Goal: Communication & Community: Connect with others

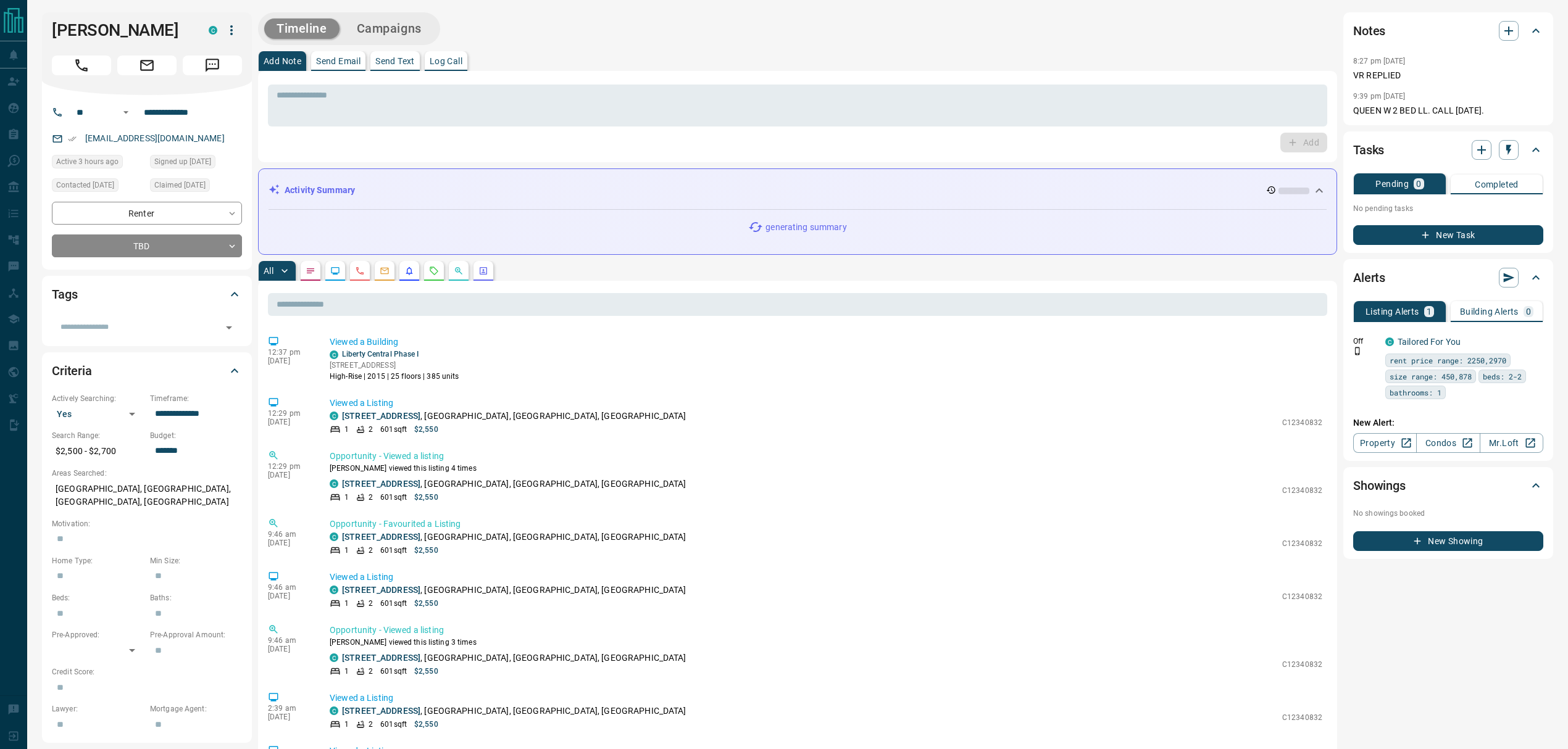
click at [442, 62] on p "Log Call" at bounding box center [446, 60] width 33 height 9
click at [1297, 139] on button "Log Call" at bounding box center [1303, 143] width 49 height 20
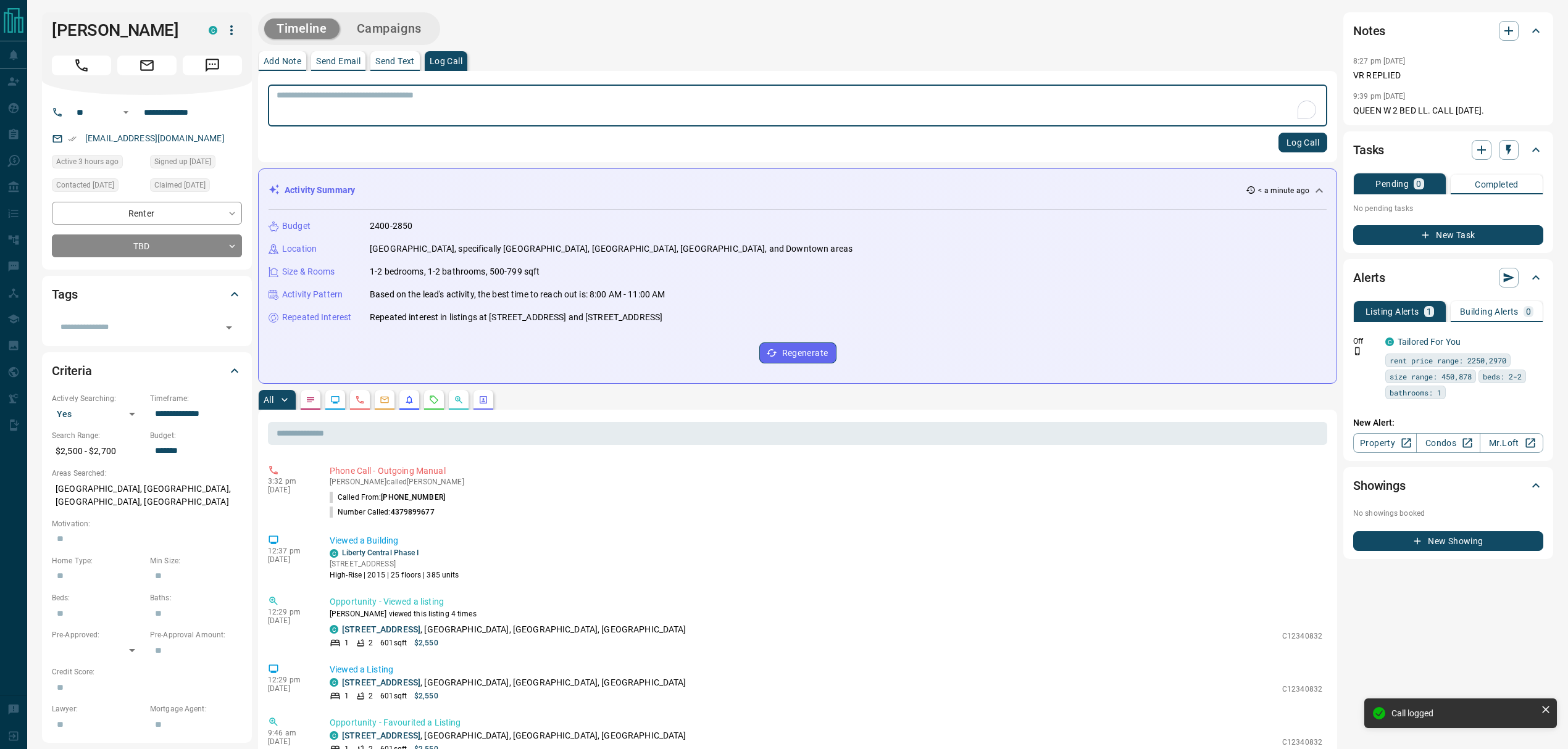
click at [437, 399] on icon "Requests" at bounding box center [434, 399] width 10 height 10
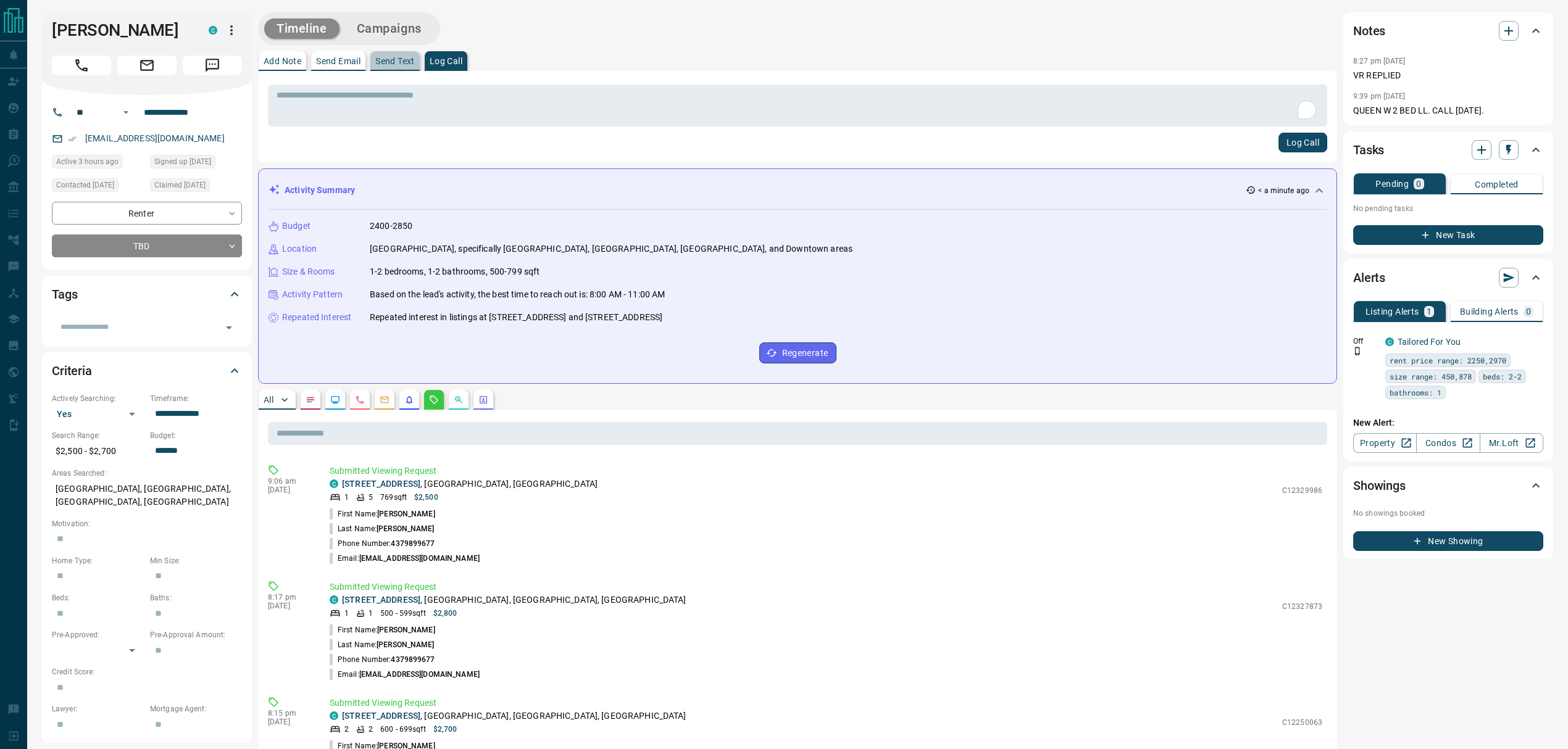
click at [379, 59] on p "Send Text" at bounding box center [395, 60] width 39 height 9
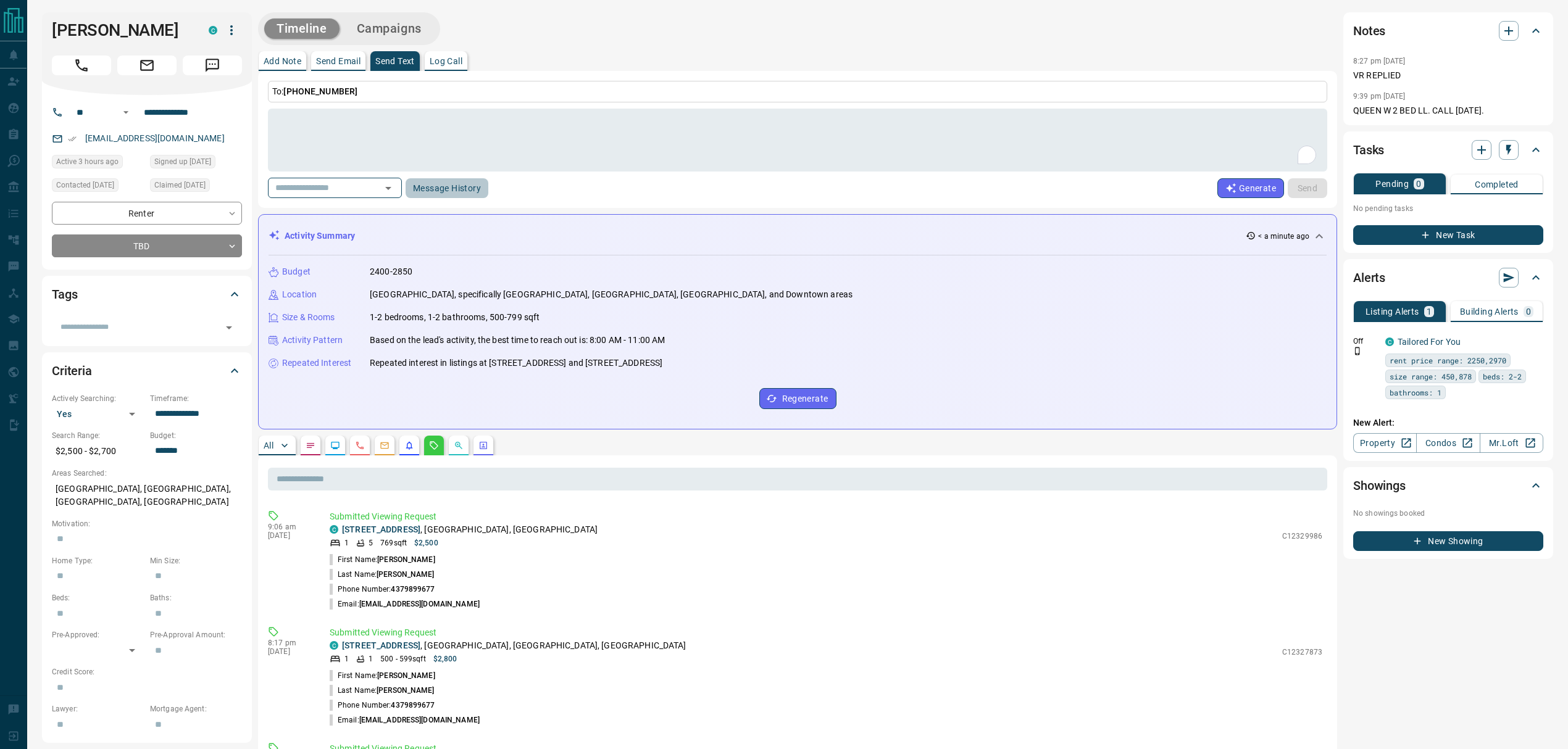
click at [469, 183] on button "Message History" at bounding box center [447, 188] width 83 height 20
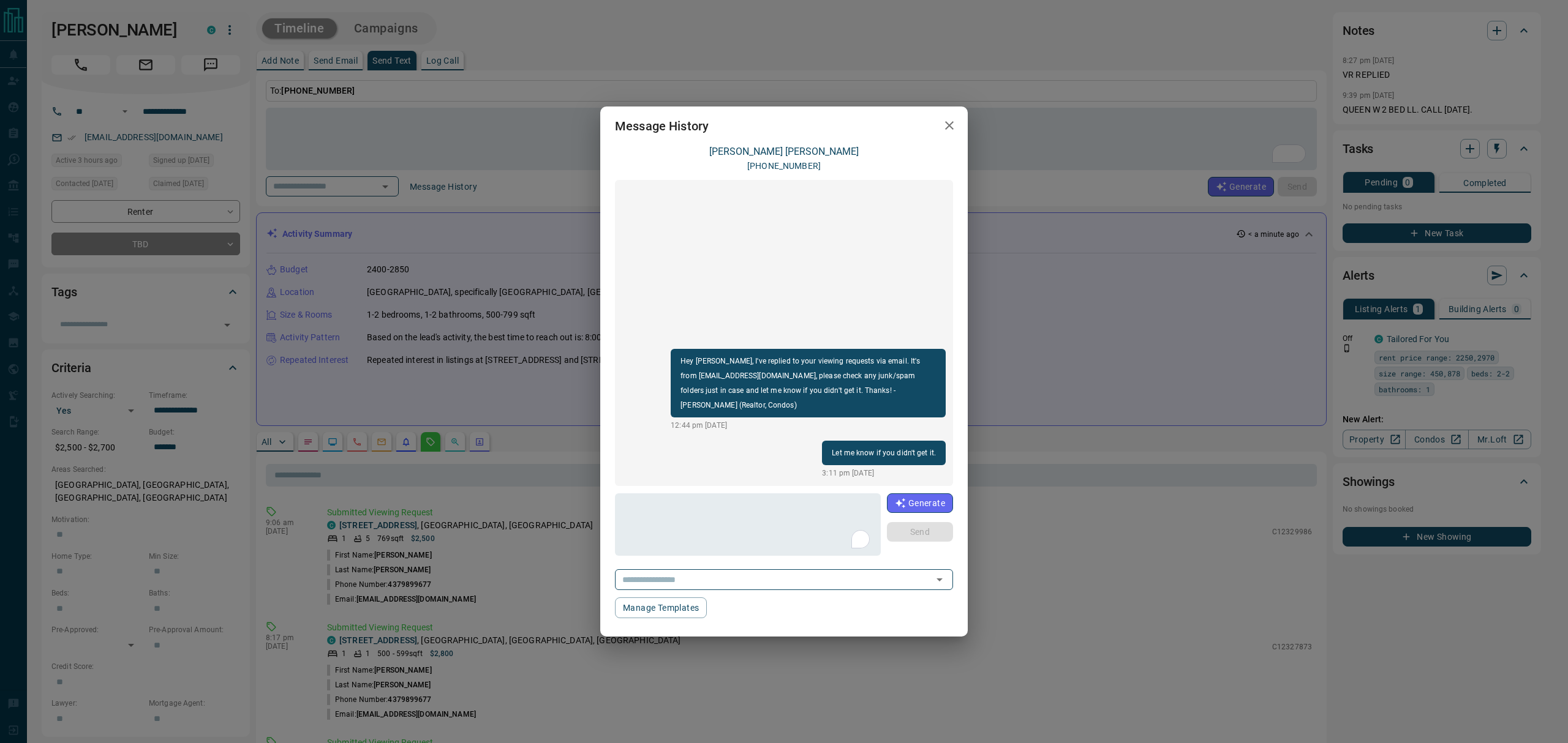
click at [1201, 333] on div "Message History [PERSON_NAME] [PHONE_NUMBER] Hey [PERSON_NAME], I've replied to…" at bounding box center [784, 372] width 1568 height 743
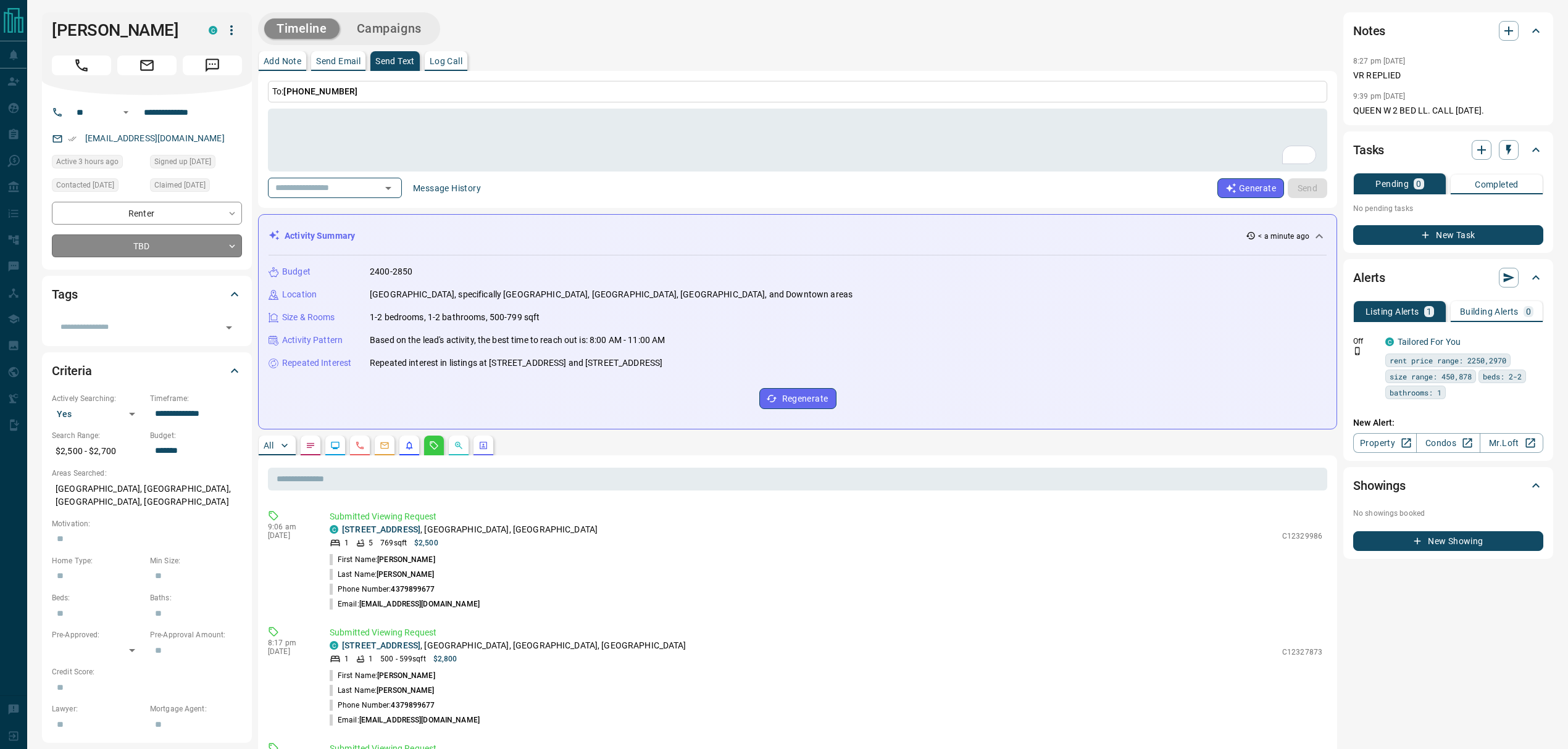
click at [227, 250] on body "**********" at bounding box center [784, 639] width 1568 height 1278
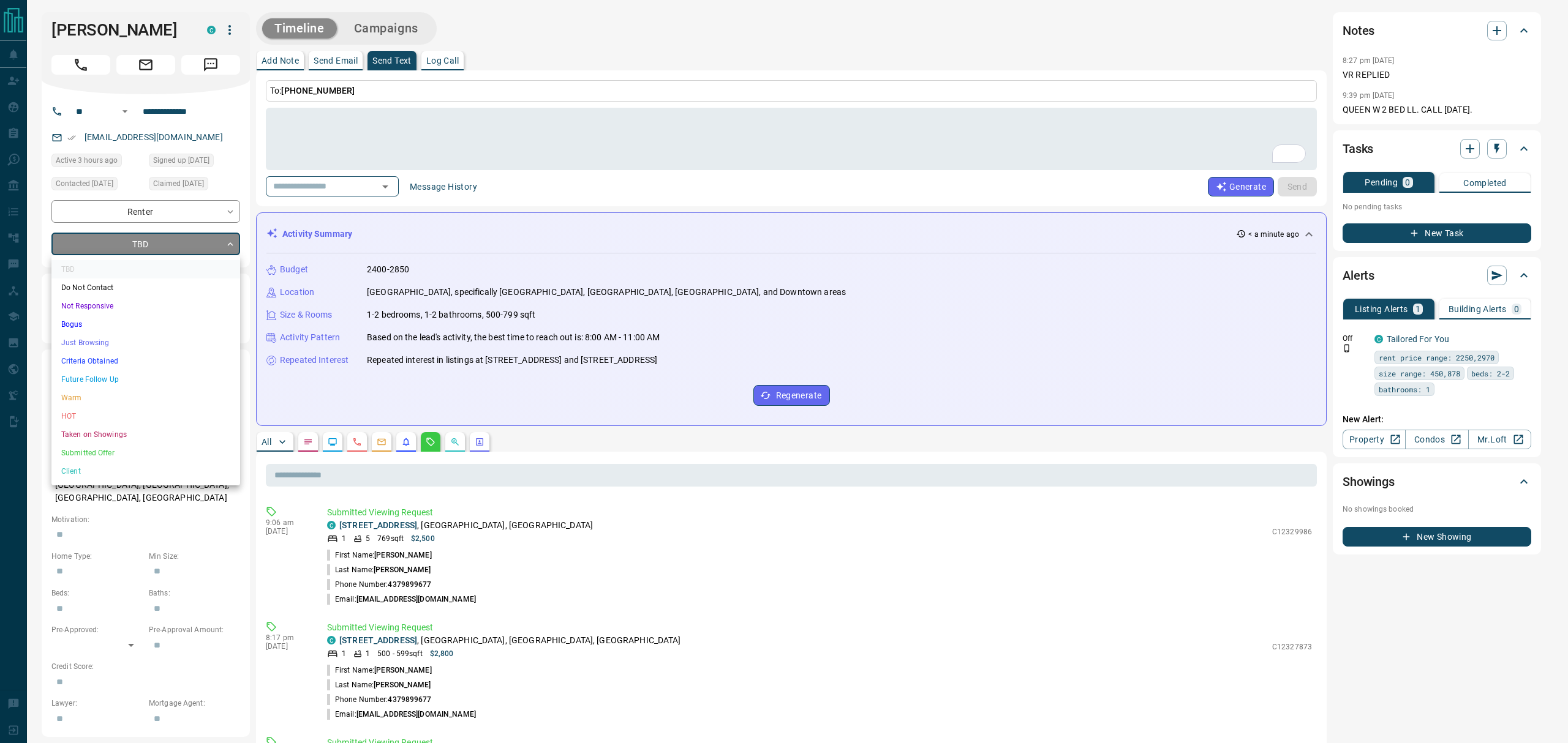
click at [76, 327] on li "Bogus" at bounding box center [145, 325] width 188 height 18
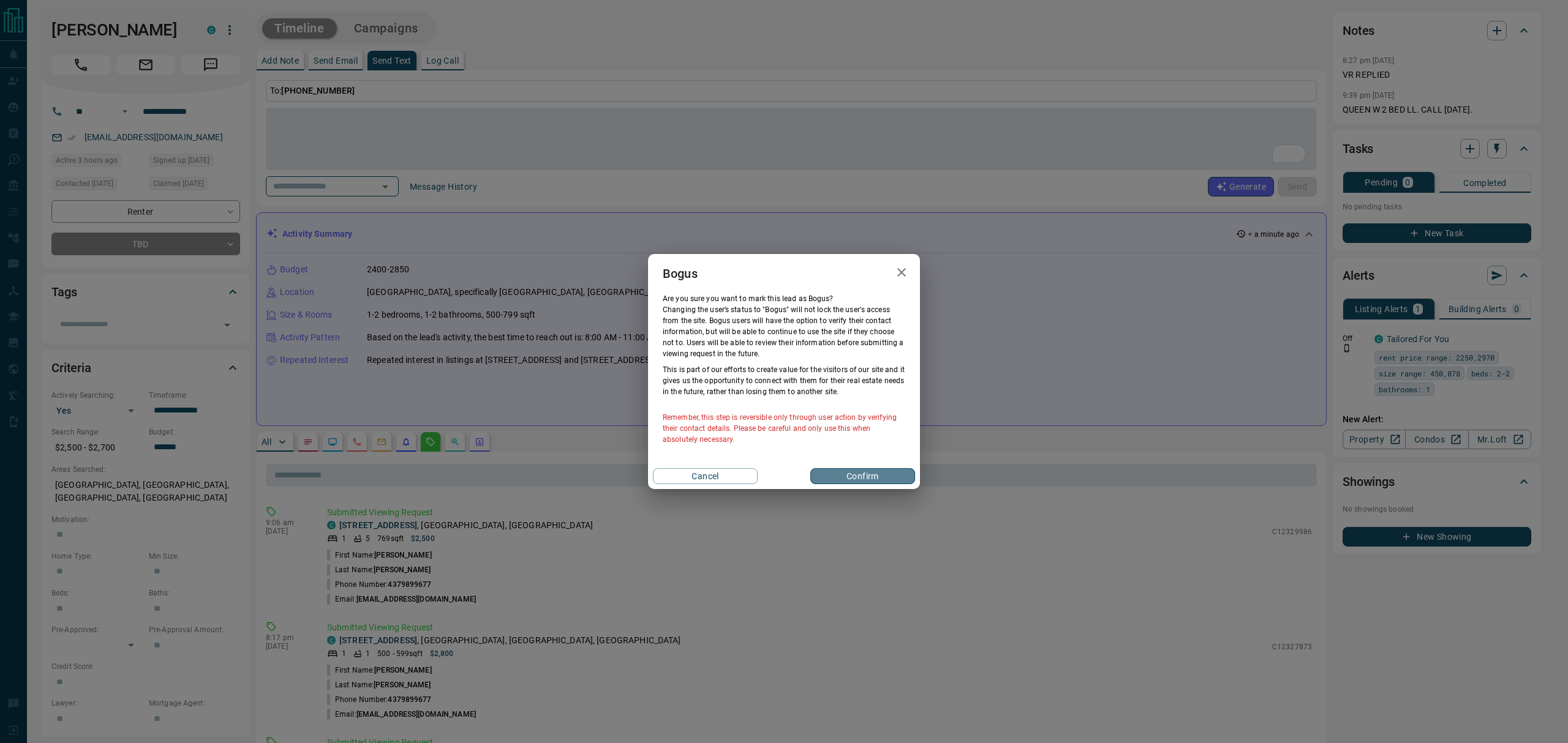
click at [859, 476] on button "Confirm" at bounding box center [863, 476] width 105 height 16
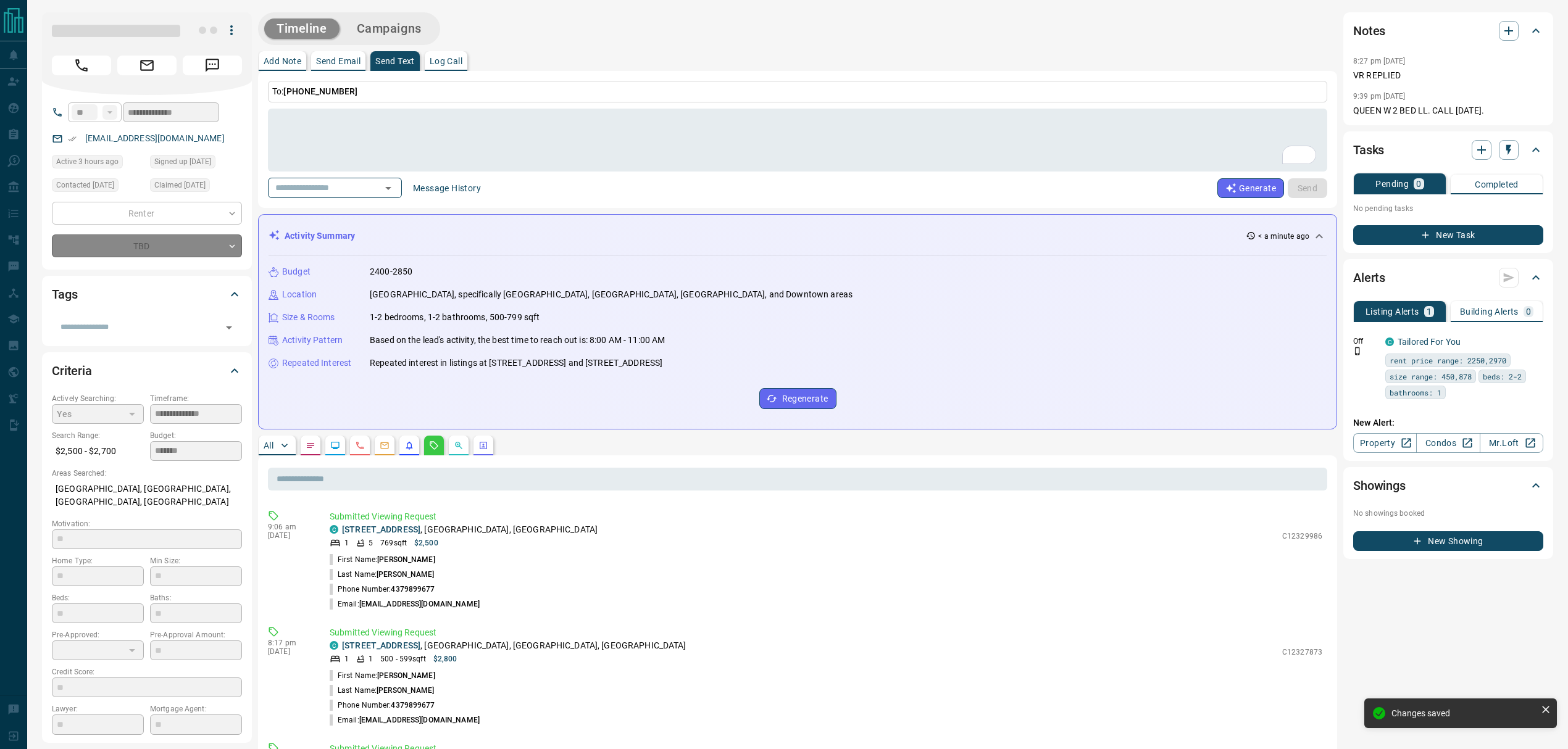
type input "**********"
type input "*"
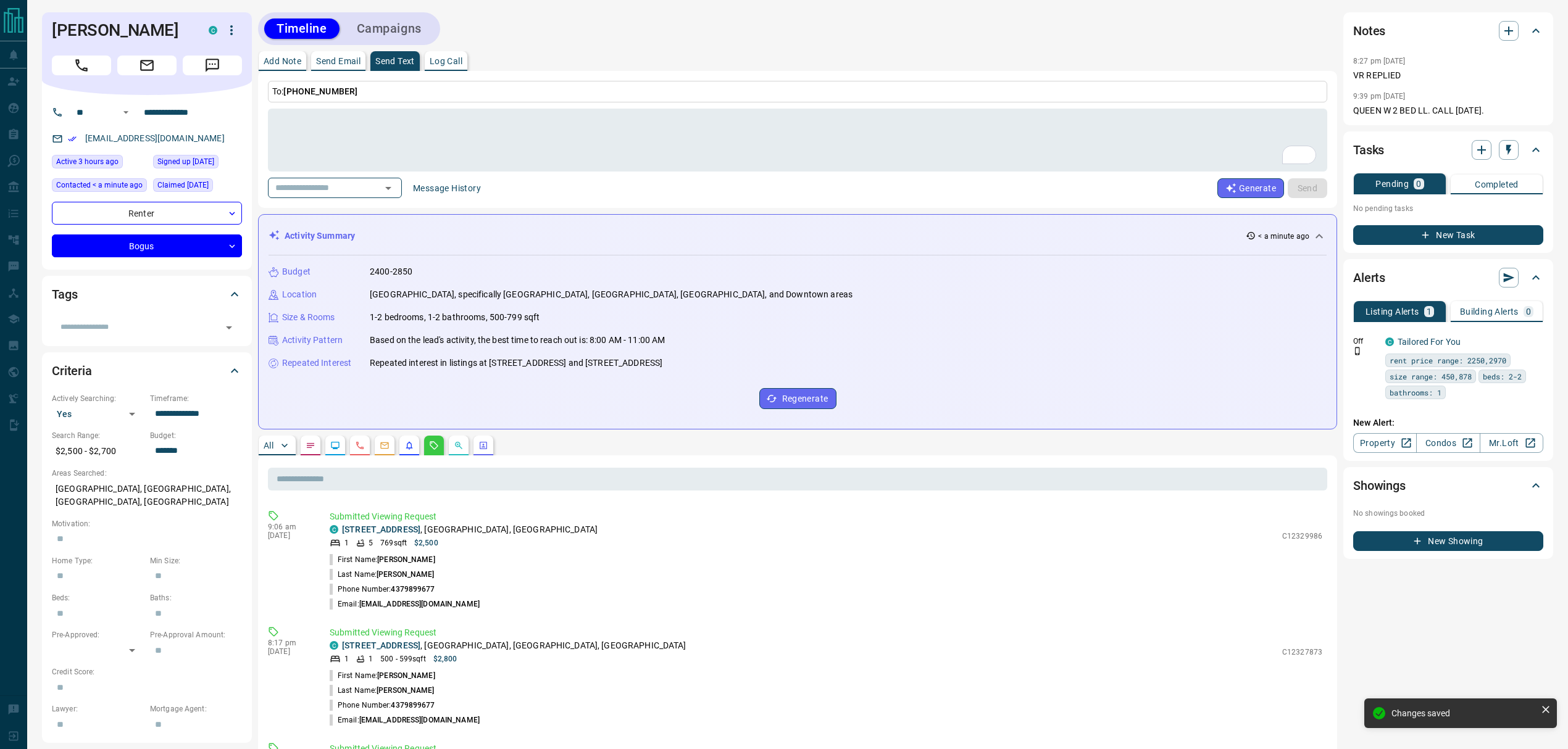
click at [267, 447] on p "All" at bounding box center [268, 445] width 10 height 9
